Goal: Task Accomplishment & Management: Use online tool/utility

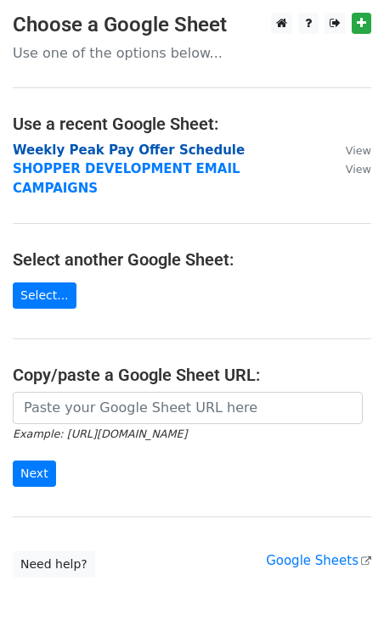
click at [104, 149] on strong "Weekly Peak Pay Offer Schedule" at bounding box center [129, 150] width 232 height 15
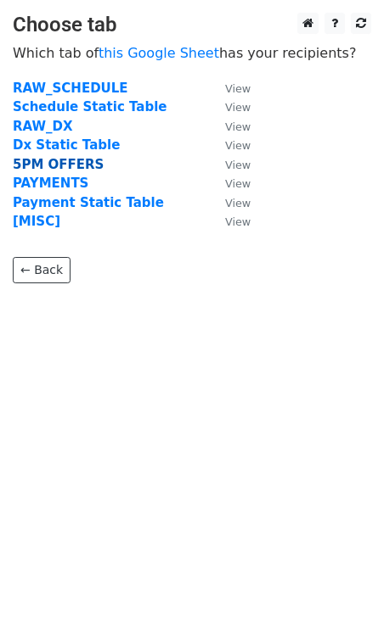
click at [37, 165] on strong "5PM OFFERS" at bounding box center [58, 164] width 91 height 15
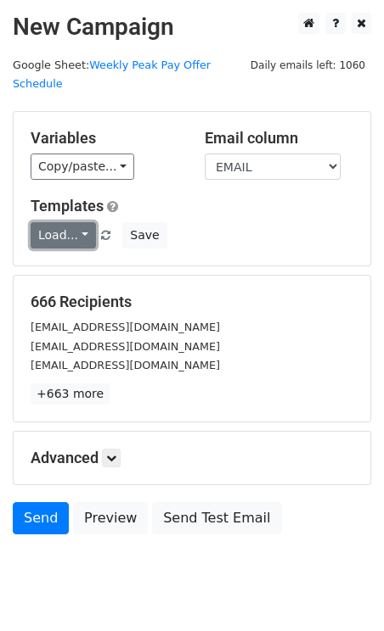
click at [83, 222] on link "Load..." at bounding box center [63, 235] width 65 height 26
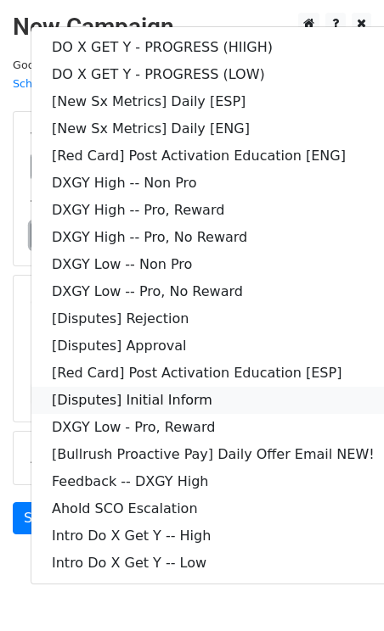
scroll to position [28, 0]
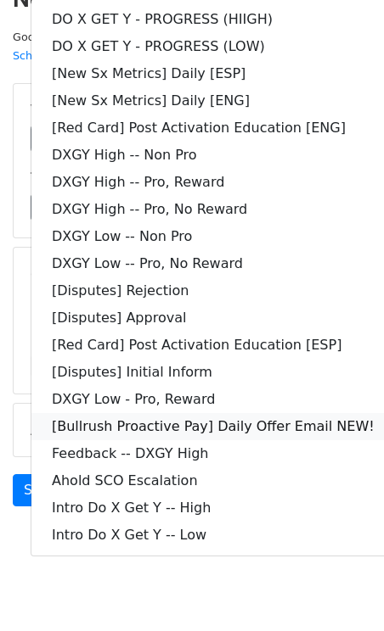
click at [180, 413] on link "[Bullrush Proactive Pay] Daily Offer Email NEW!" at bounding box center [212, 426] width 363 height 27
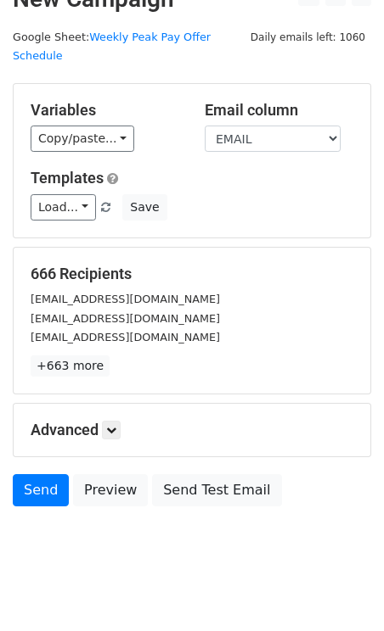
click at [181, 375] on div "666 Recipients nigelstone95@gmail.com p16live@gmail.com yasminimorales@gmail.co…" at bounding box center [192, 321] width 358 height 148
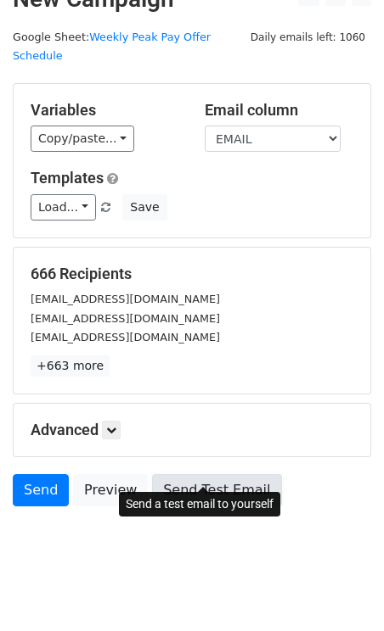
click at [163, 474] on link "Send Test Email" at bounding box center [216, 490] width 129 height 32
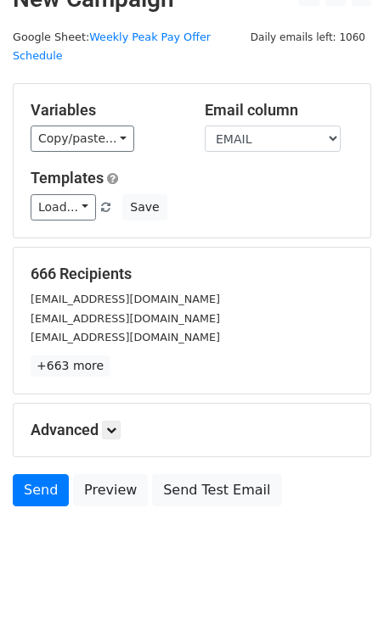
click at [187, 328] on div "yasminimorales@gmail.com" at bounding box center [192, 338] width 348 height 20
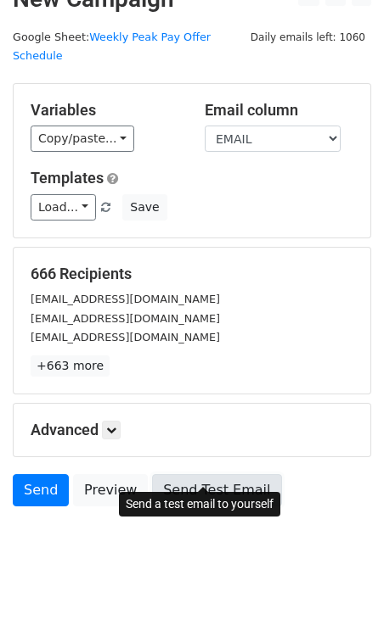
click at [177, 474] on link "Send Test Email" at bounding box center [216, 490] width 129 height 32
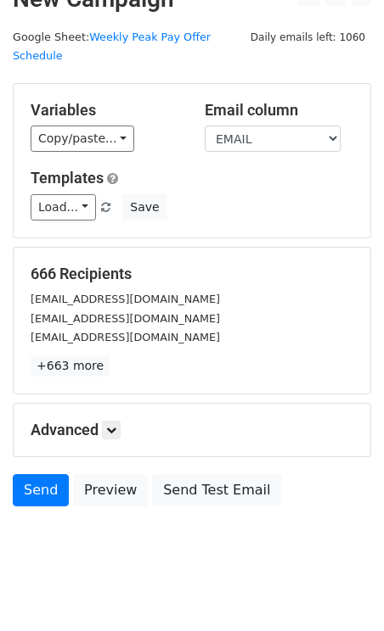
click at [121, 404] on div "Advanced Tracking Track Opens UTM Codes Track Clicks Filters Only include sprea…" at bounding box center [192, 430] width 356 height 53
click at [120, 421] on link at bounding box center [111, 430] width 19 height 19
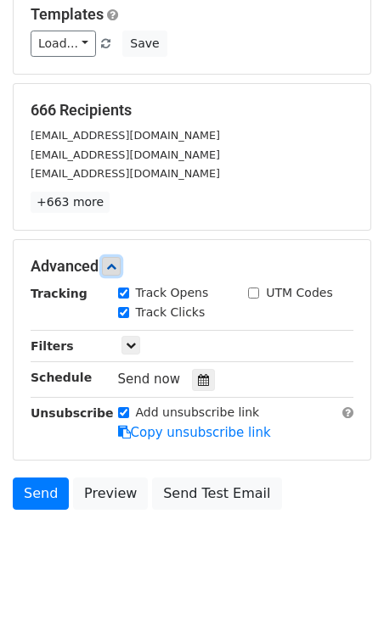
scroll to position [193, 0]
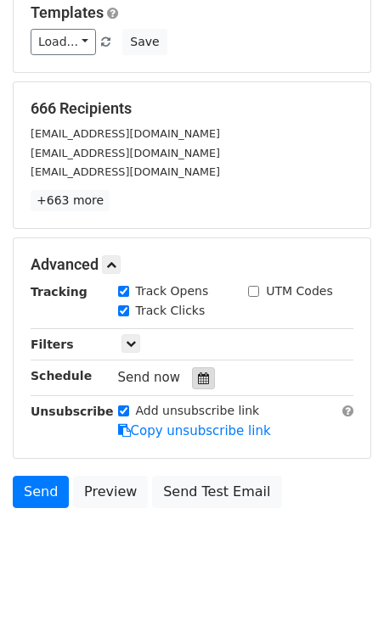
click at [198, 373] on icon at bounding box center [203, 379] width 11 height 12
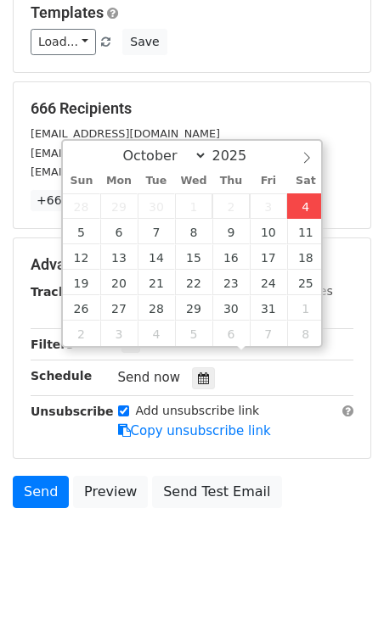
type input "2025-10-04 13:57"
type input "01"
type input "57"
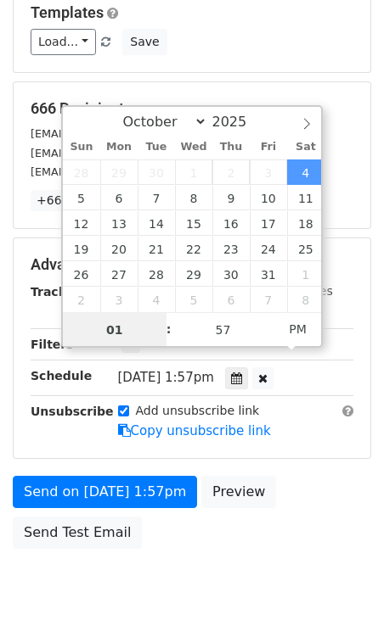
scroll to position [166, 0]
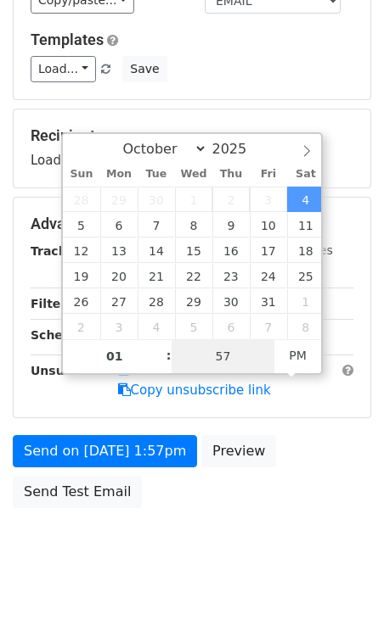
click at [172, 344] on input "57" at bounding box center [223, 356] width 104 height 34
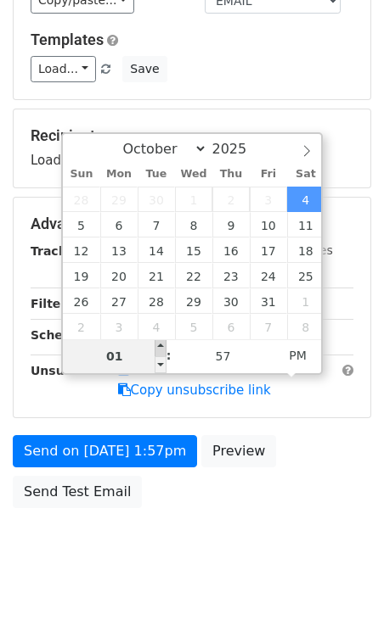
type input "2025-10-04 14:57"
type input "02"
click at [165, 347] on span at bounding box center [160, 347] width 12 height 17
type input "2025-10-04 15:57"
type input "03"
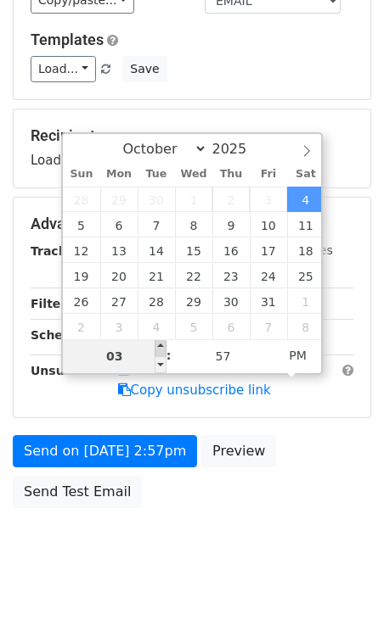
click at [165, 347] on span at bounding box center [160, 347] width 12 height 17
type input "2025-10-04 16:57"
type input "04"
click at [165, 347] on span at bounding box center [160, 347] width 12 height 17
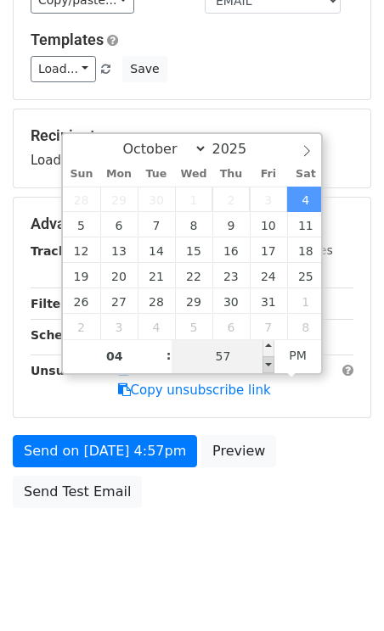
type input "2025-10-04 16:52"
type input "52"
click at [263, 365] on span at bounding box center [268, 364] width 12 height 17
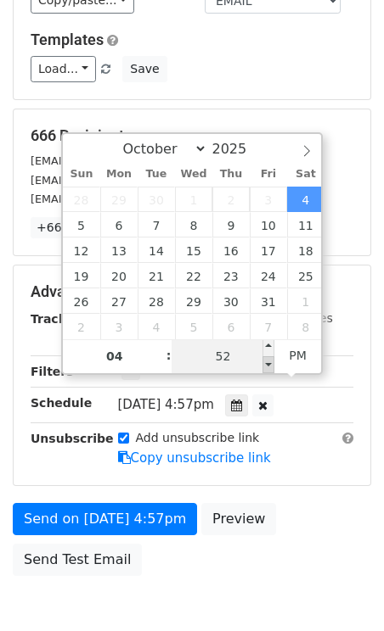
type input "2025-10-04 16:47"
type input "47"
click at [266, 365] on span at bounding box center [268, 364] width 12 height 17
type input "2025-10-04 16:42"
type input "42"
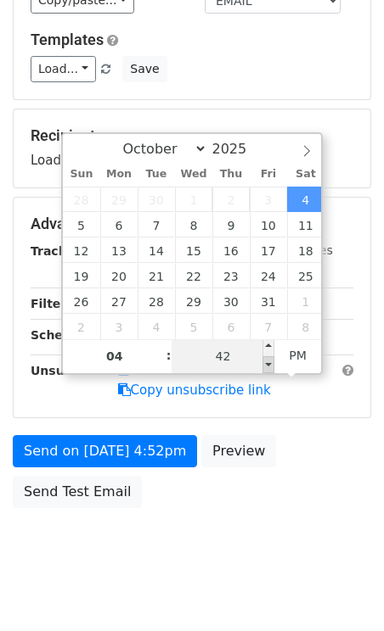
click at [266, 365] on span at bounding box center [268, 364] width 12 height 17
type input "2025-10-04 16:37"
type input "37"
click at [266, 365] on span at bounding box center [268, 364] width 12 height 17
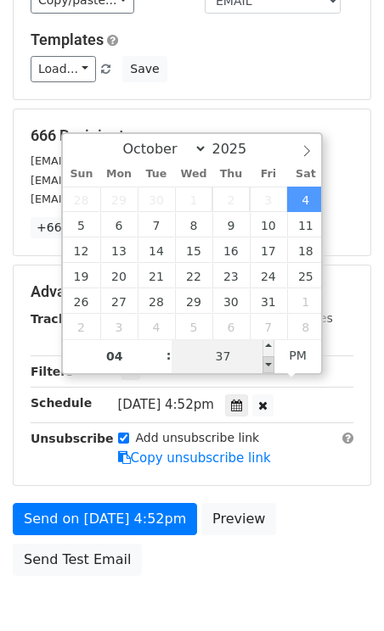
type input "2025-10-04 16:32"
type input "32"
click at [266, 365] on span at bounding box center [268, 364] width 12 height 17
type input "2025-10-04 16:27"
type input "27"
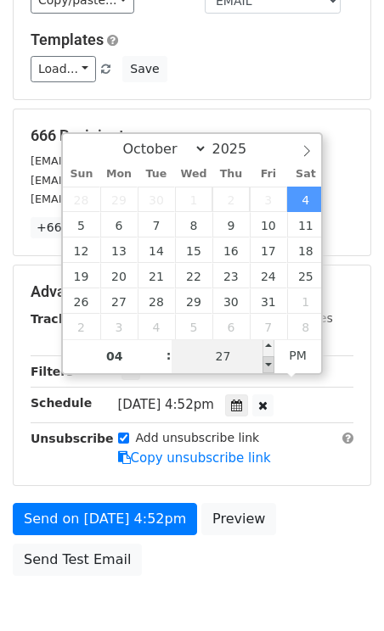
click at [266, 365] on span at bounding box center [268, 364] width 12 height 17
type input "2025-10-04 16:22"
type input "22"
click at [266, 365] on span at bounding box center [268, 364] width 12 height 17
type input "2025-10-04 16:17"
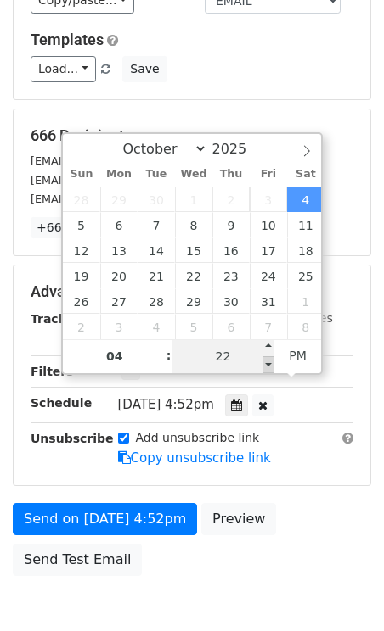
type input "17"
click at [266, 365] on span at bounding box center [268, 364] width 12 height 17
type input "2025-10-04 16:12"
type input "12"
click at [266, 365] on span at bounding box center [268, 364] width 12 height 17
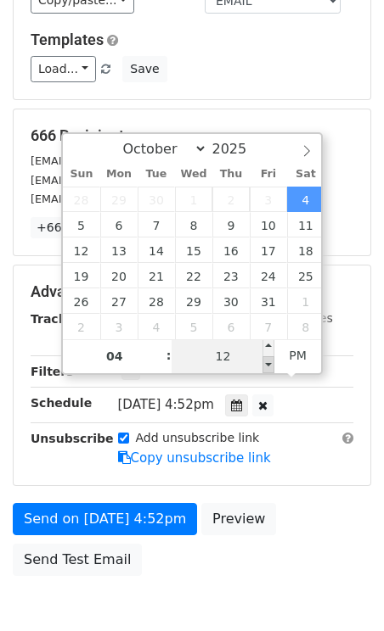
type input "2025-10-04 16:07"
type input "07"
click at [266, 365] on span at bounding box center [268, 364] width 12 height 17
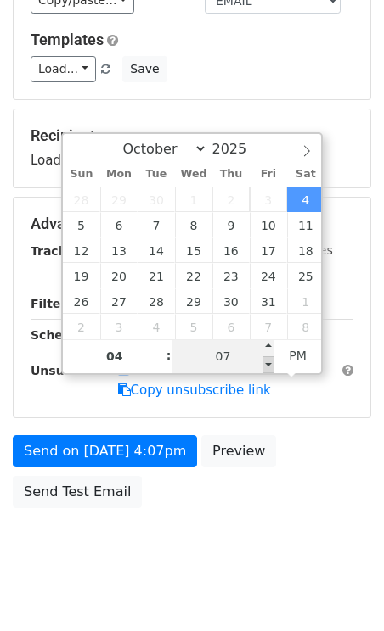
type input "2025-10-04 16:02"
type input "02"
click at [266, 365] on span at bounding box center [268, 364] width 12 height 17
type input "2025-10-04 15:57"
type input "03"
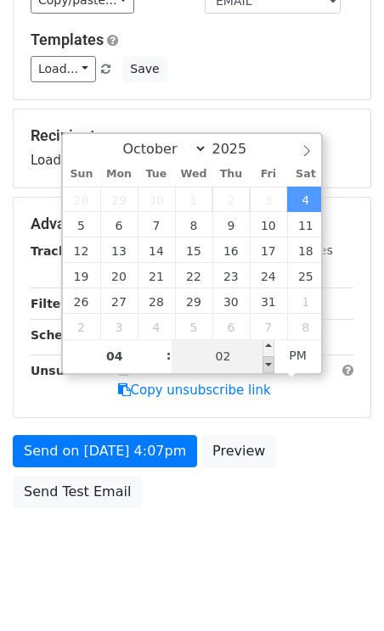
type input "57"
click at [266, 365] on span at bounding box center [268, 364] width 12 height 17
type input "2025-10-04 16:00"
type input "04"
type input "00"
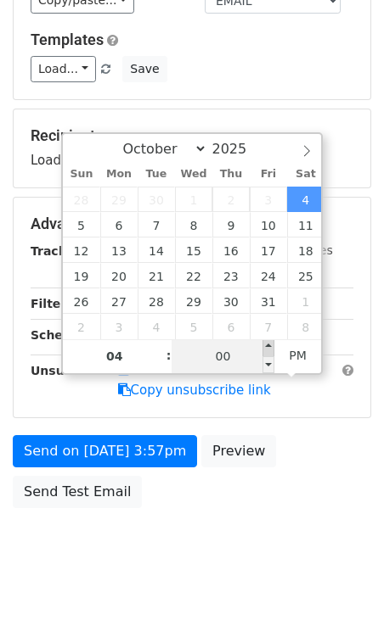
click at [266, 350] on span at bounding box center [268, 347] width 12 height 17
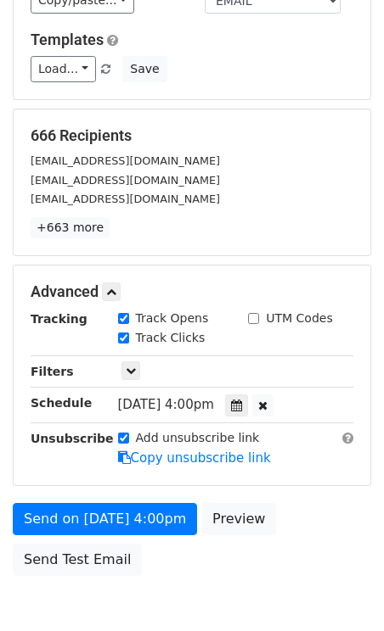
click at [294, 76] on div "Variables Copy/paste... {{STARTING_POINT_NAME}} {{STARTING_POINT_ID}} {{DAY_OF_…" at bounding box center [192, 23] width 356 height 154
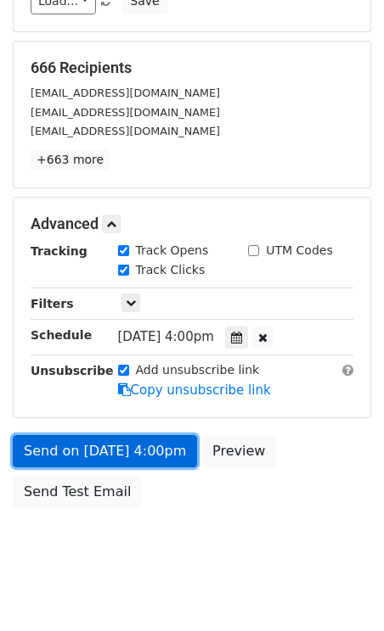
click at [130, 435] on link "Send on Oct 4 at 4:00pm" at bounding box center [105, 451] width 184 height 32
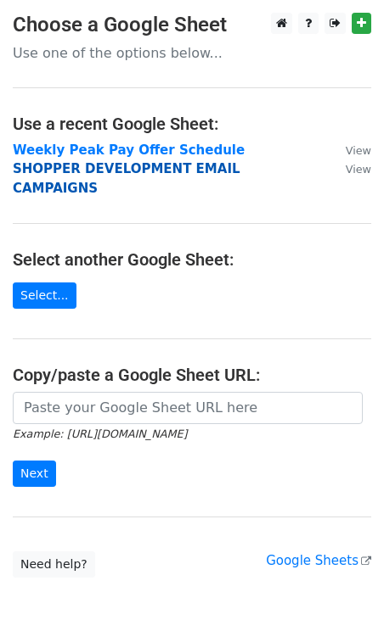
click at [93, 167] on strong "SHOPPER DEVELOPMENT EMAIL CAMPAIGNS" at bounding box center [126, 178] width 227 height 35
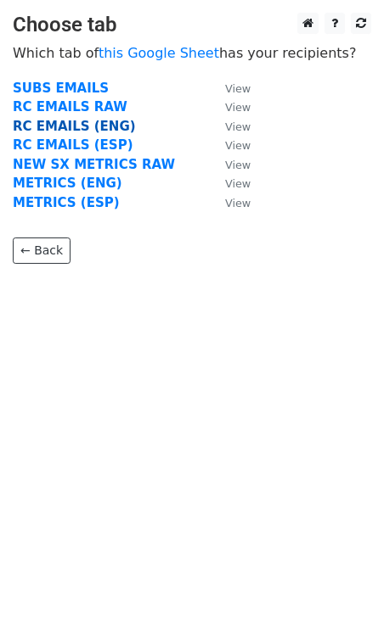
click at [76, 128] on strong "RC EMAILS (ENG)" at bounding box center [74, 126] width 123 height 15
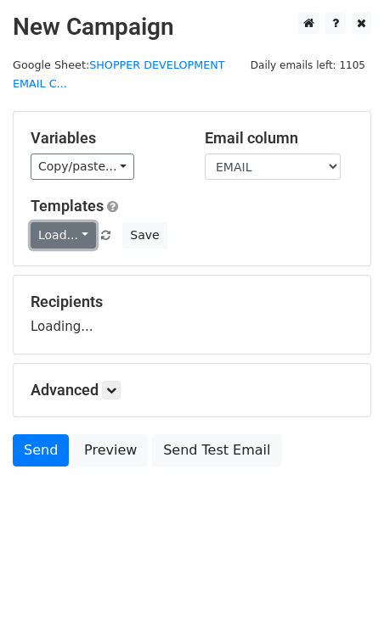
click at [69, 224] on link "Load..." at bounding box center [63, 235] width 65 height 26
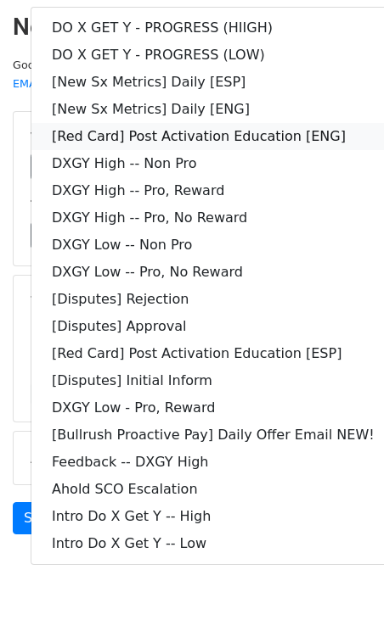
click at [239, 135] on link "[Red Card] Post Activation Education [ENG]" at bounding box center [212, 136] width 363 height 27
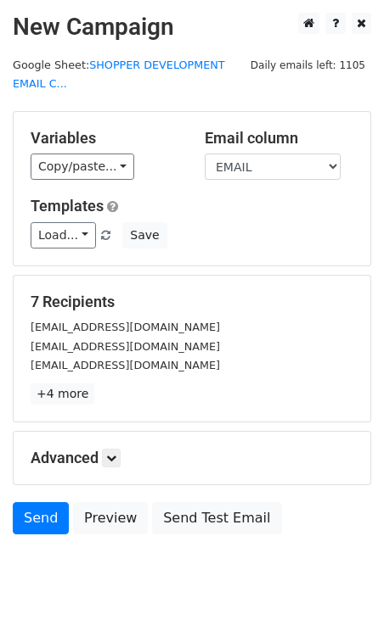
scroll to position [47, 0]
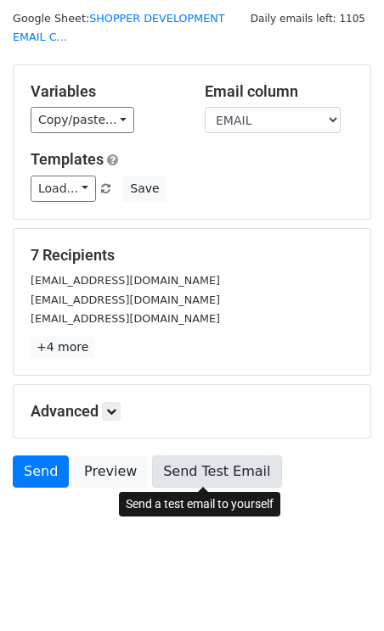
click at [163, 469] on link "Send Test Email" at bounding box center [216, 472] width 129 height 32
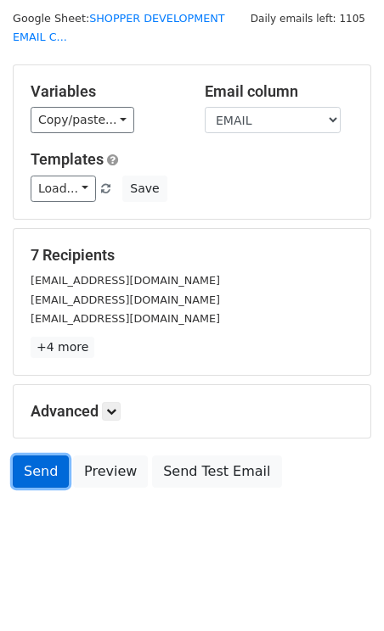
click at [42, 465] on link "Send" at bounding box center [41, 472] width 56 height 32
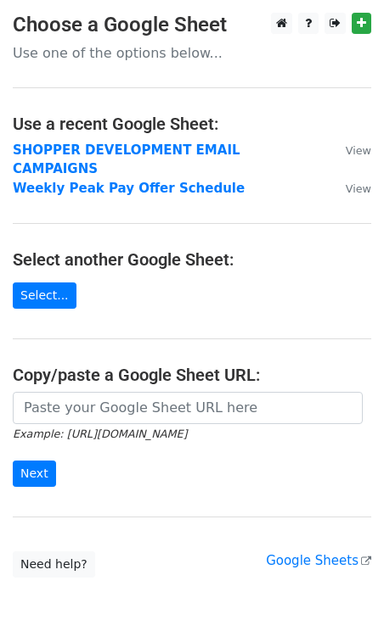
click at [160, 209] on main "Choose a Google Sheet Use one of the options below... Use a recent Google Sheet…" at bounding box center [192, 295] width 384 height 565
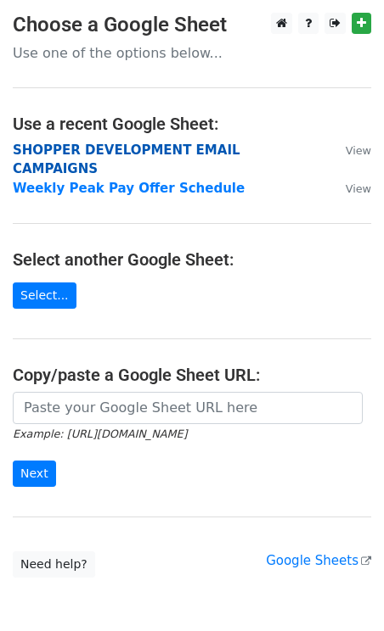
click at [129, 148] on strong "SHOPPER DEVELOPMENT EMAIL CAMPAIGNS" at bounding box center [126, 160] width 227 height 35
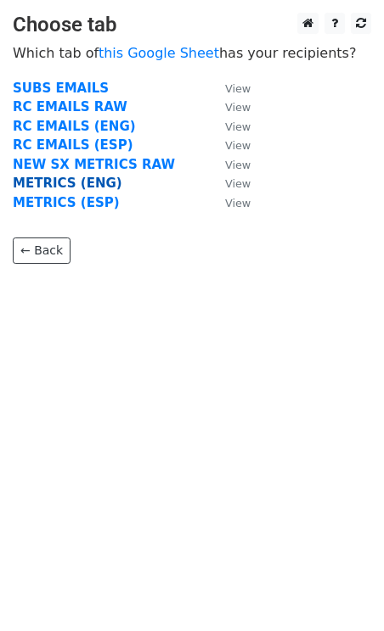
click at [59, 184] on strong "METRICS (ENG)" at bounding box center [67, 183] width 109 height 15
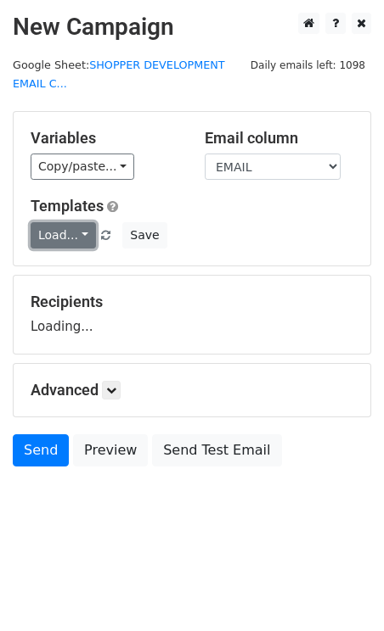
click at [70, 228] on link "Load..." at bounding box center [63, 235] width 65 height 26
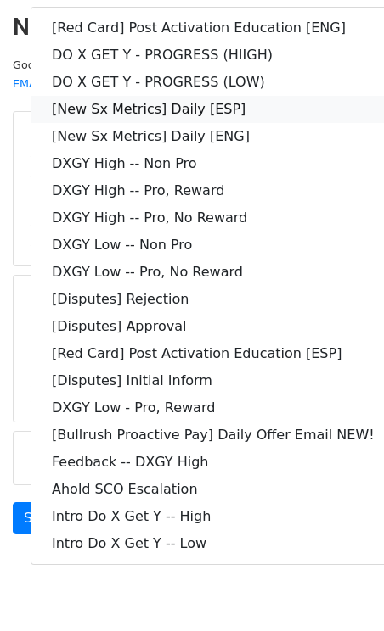
drag, startPoint x: 197, startPoint y: 105, endPoint x: 222, endPoint y: 141, distance: 43.8
click at [223, 134] on link "[New Sx Metrics] Daily [ENG]" at bounding box center [212, 136] width 363 height 27
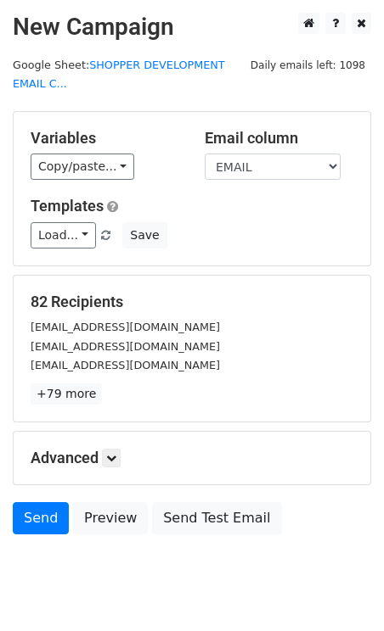
scroll to position [47, 0]
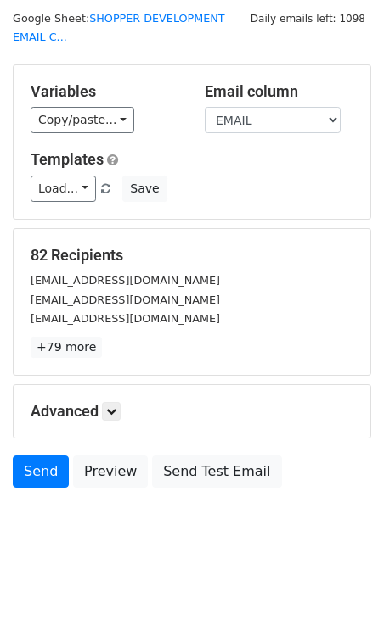
click at [143, 323] on small "frantzcarlov@gmail.com" at bounding box center [125, 318] width 189 height 13
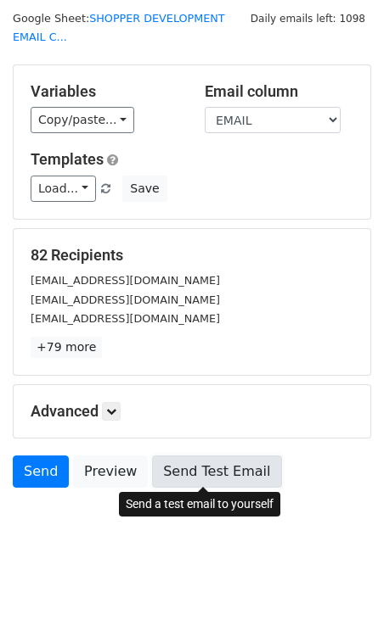
click at [191, 460] on link "Send Test Email" at bounding box center [216, 472] width 129 height 32
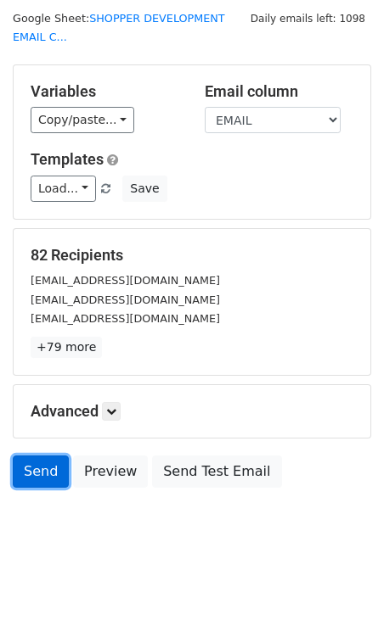
click at [38, 463] on link "Send" at bounding box center [41, 472] width 56 height 32
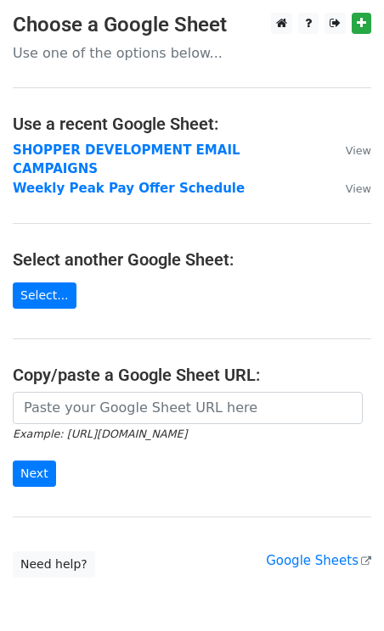
click at [140, 95] on main "Choose a Google Sheet Use one of the options below... Use a recent Google Sheet…" at bounding box center [192, 295] width 384 height 565
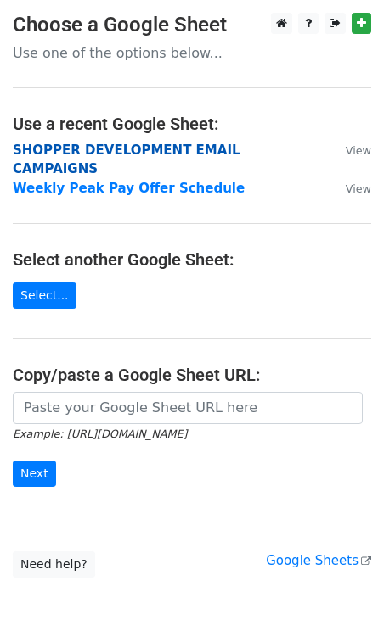
click at [165, 148] on strong "SHOPPER DEVELOPMENT EMAIL CAMPAIGNS" at bounding box center [126, 160] width 227 height 35
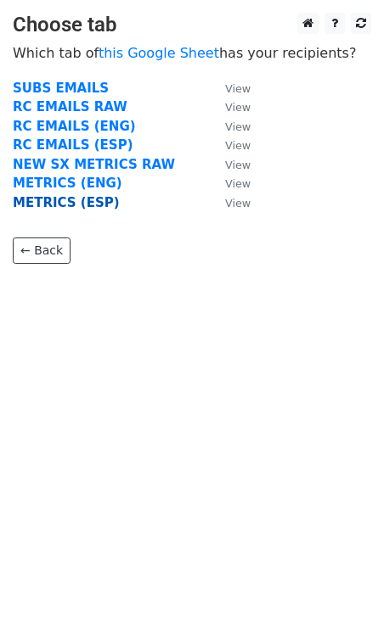
click at [70, 203] on strong "METRICS (ESP)" at bounding box center [66, 202] width 107 height 15
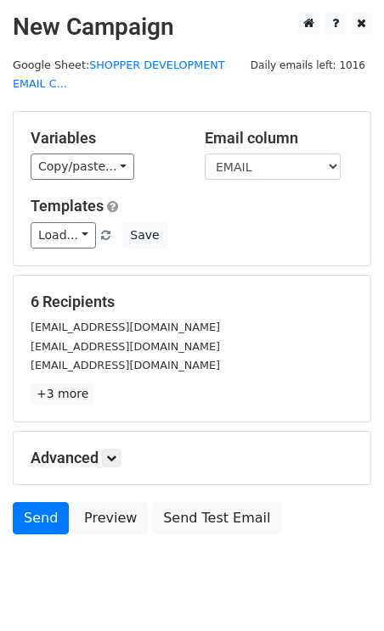
scroll to position [47, 0]
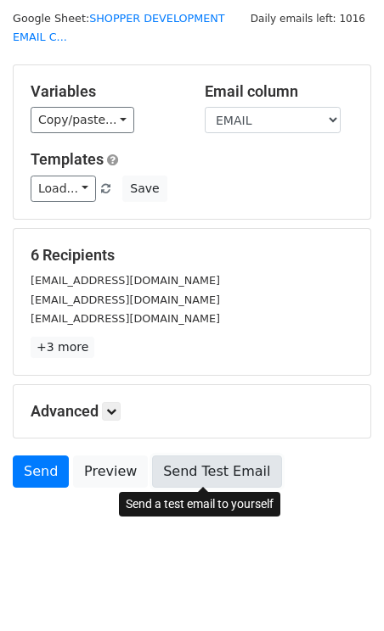
click at [183, 466] on link "Send Test Email" at bounding box center [216, 472] width 129 height 32
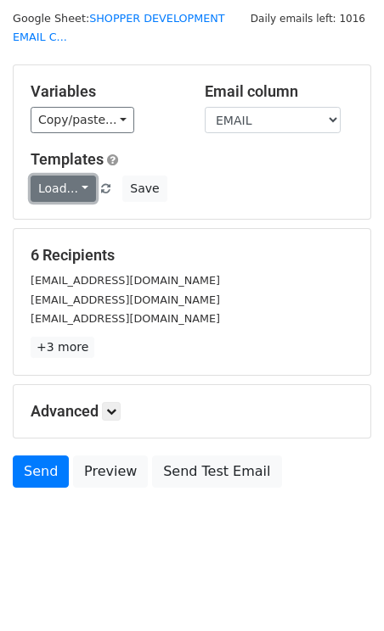
click at [66, 184] on link "Load..." at bounding box center [63, 189] width 65 height 26
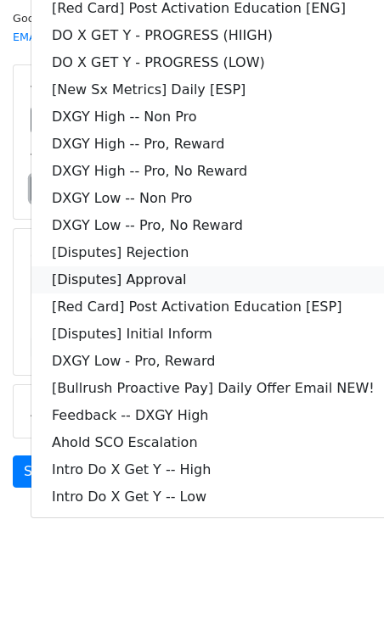
scroll to position [0, 0]
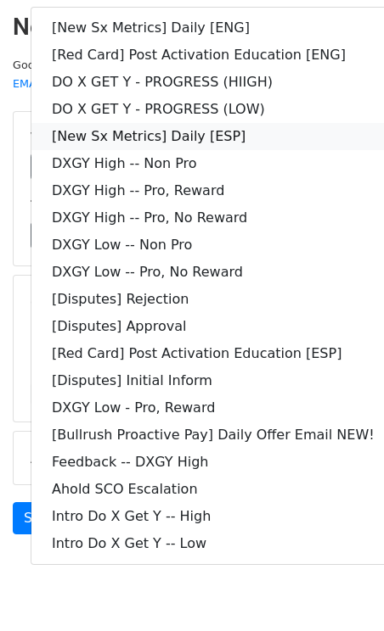
click at [175, 133] on link "[New Sx Metrics] Daily [ESP]" at bounding box center [212, 136] width 363 height 27
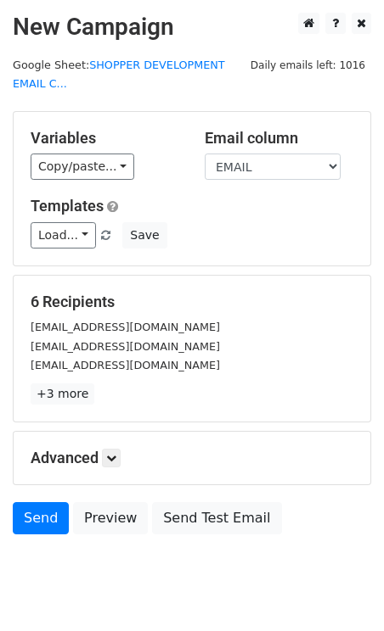
click at [185, 224] on div "Load... [New Sx Metrics] Daily [ENG] [Red Card] Post Activation Education [ENG]…" at bounding box center [192, 235] width 348 height 26
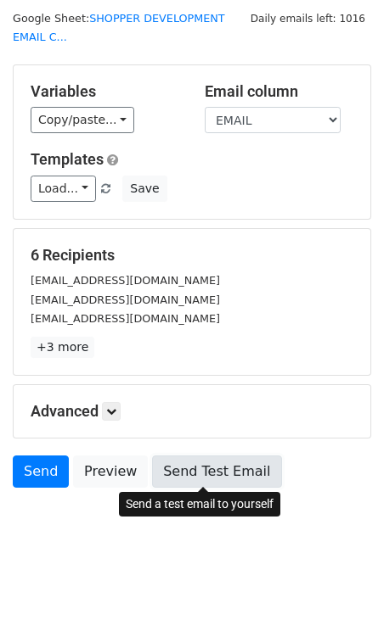
click at [184, 462] on link "Send Test Email" at bounding box center [216, 472] width 129 height 32
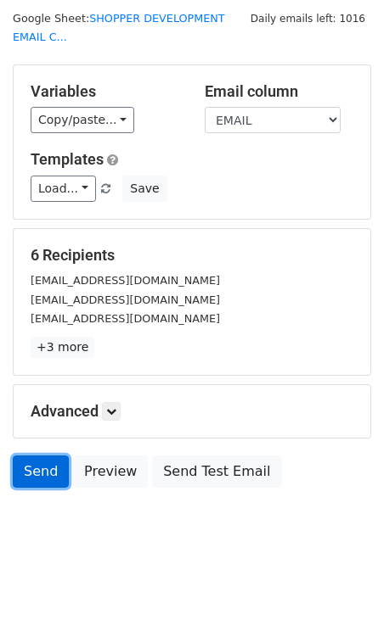
click at [47, 464] on link "Send" at bounding box center [41, 472] width 56 height 32
